Goal: Information Seeking & Learning: Learn about a topic

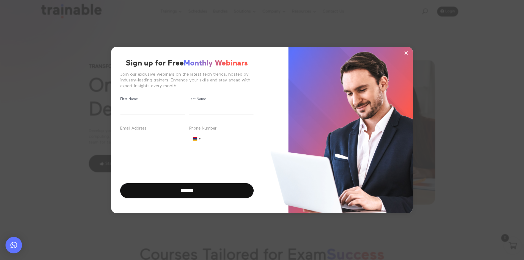
click at [403, 51] on button "×" at bounding box center [406, 53] width 8 height 8
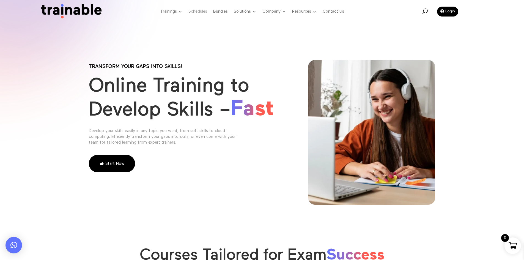
click at [201, 9] on link "Schedules" at bounding box center [198, 12] width 19 height 22
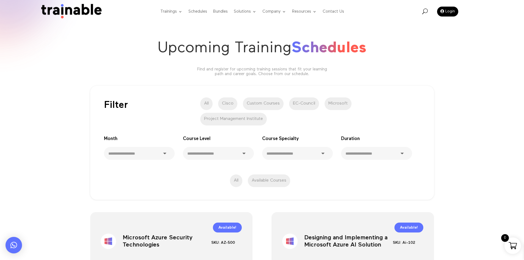
click at [328, 56] on span "Schedules" at bounding box center [329, 47] width 75 height 15
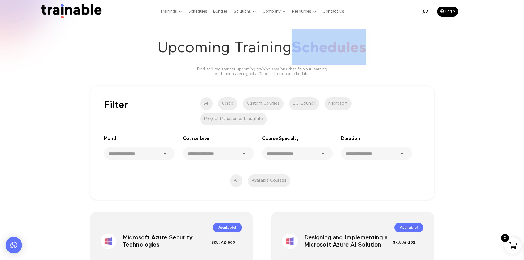
click at [328, 56] on span "Schedules" at bounding box center [329, 47] width 75 height 15
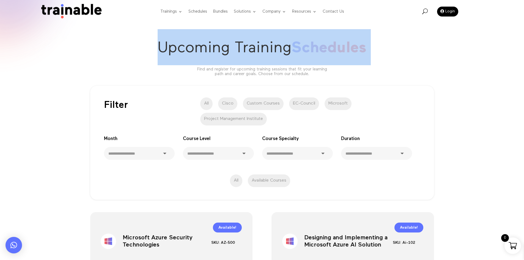
click at [328, 56] on span "Schedules" at bounding box center [329, 47] width 75 height 15
copy div "Upcoming Training Schedules"
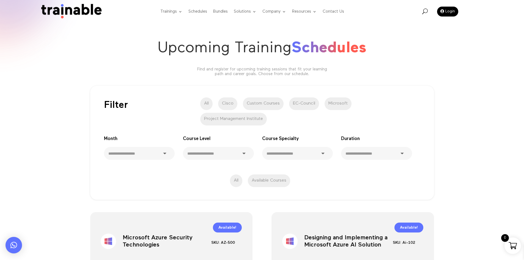
click at [236, 70] on p "Find and register for upcoming training sessions that fit your learning path an…" at bounding box center [262, 71] width 138 height 9
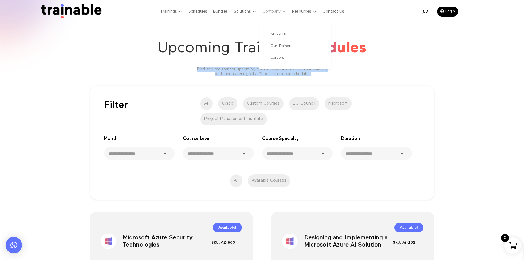
copy div "Find and register for upcoming training sessions that fit your learning path an…"
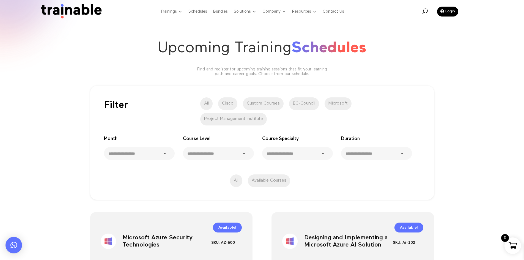
click at [244, 64] on h1 "Upcoming Training Schedules" at bounding box center [262, 48] width 347 height 39
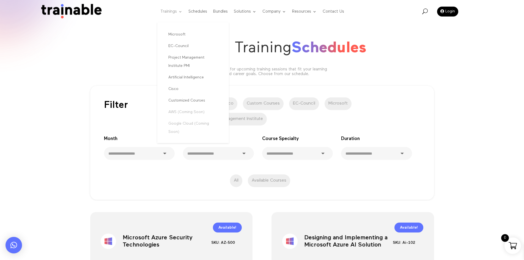
click at [174, 12] on link "Trainings" at bounding box center [171, 12] width 22 height 22
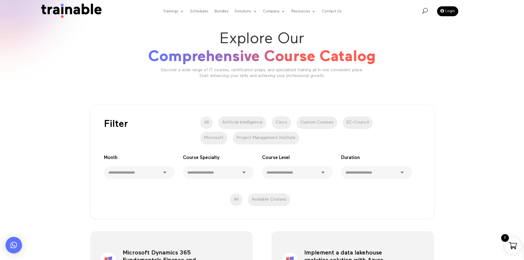
click at [215, 48] on h1 "Explore Our Comprehensive Course Catalog" at bounding box center [262, 48] width 347 height 39
click at [217, 83] on div "Explore Our Comprehensive Course Catalog Discover a wide range of IT courses, c…" at bounding box center [262, 57] width 347 height 59
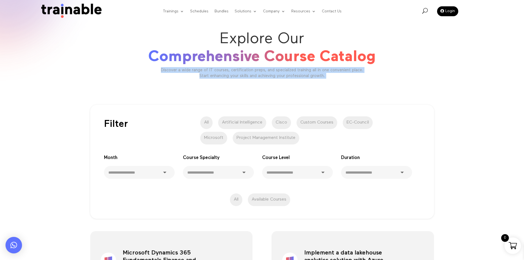
click at [217, 83] on div "Explore Our Comprehensive Course Catalog Discover a wide range of IT courses, c…" at bounding box center [262, 57] width 347 height 59
copy div "Discover a wide range of IT courses, certification preps, and specialized train…"
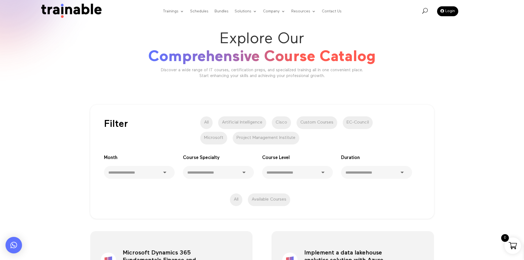
click at [197, 45] on h1 "Explore Our Comprehensive Course Catalog" at bounding box center [262, 48] width 347 height 39
click at [429, 73] on div "Explore Our Comprehensive Course Catalog Discover a wide range of IT courses, c…" at bounding box center [262, 54] width 347 height 50
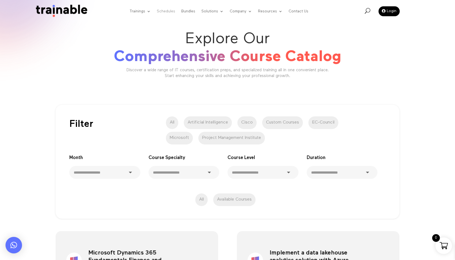
drag, startPoint x: 459, startPoint y: 4, endPoint x: 163, endPoint y: 11, distance: 295.9
click at [163, 11] on link "Schedules" at bounding box center [166, 11] width 18 height 21
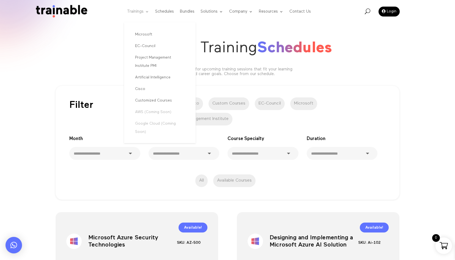
drag, startPoint x: 459, startPoint y: 2, endPoint x: 131, endPoint y: 13, distance: 328.0
click at [131, 13] on link "Trainings" at bounding box center [138, 12] width 22 height 22
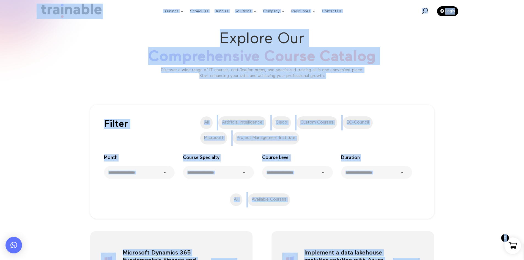
click at [240, 60] on span "Comprehensive Course Catalog" at bounding box center [262, 56] width 228 height 15
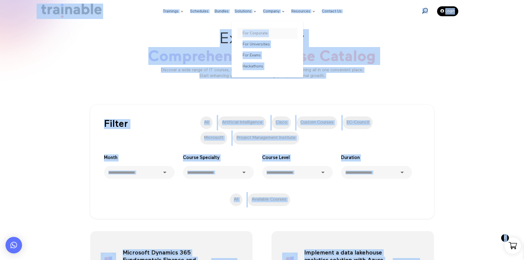
click at [263, 30] on link "For Corporate" at bounding box center [267, 33] width 61 height 11
